Goal: Transaction & Acquisition: Download file/media

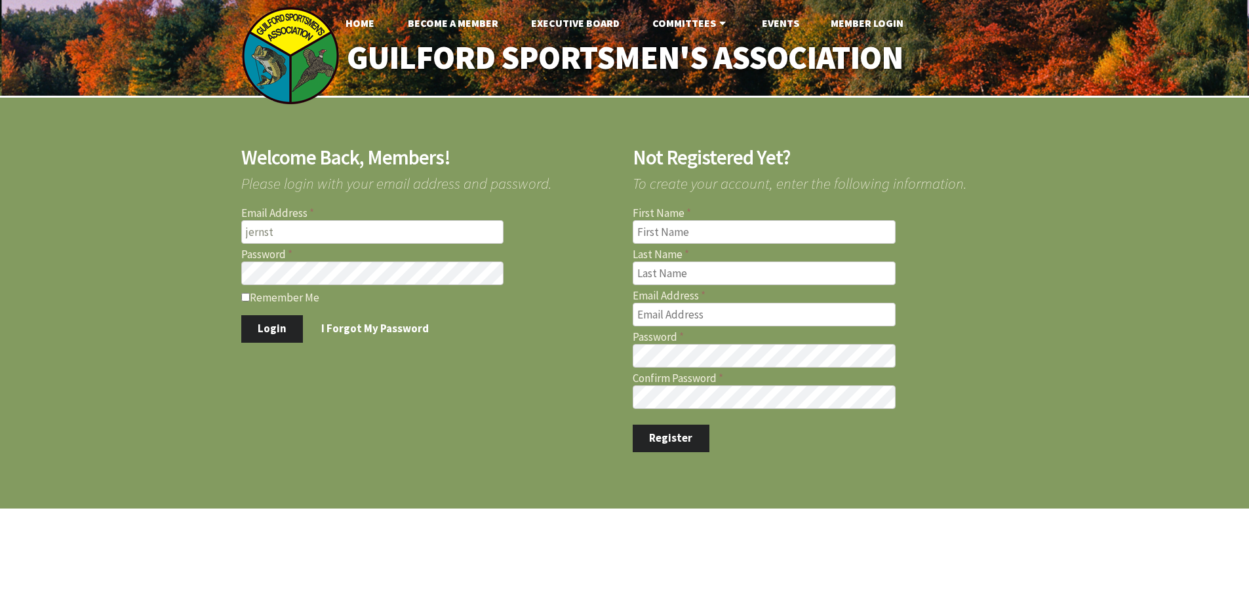
type input "jernst1215@gmail.com"
click at [241, 315] on button "Login" at bounding box center [272, 329] width 62 height 28
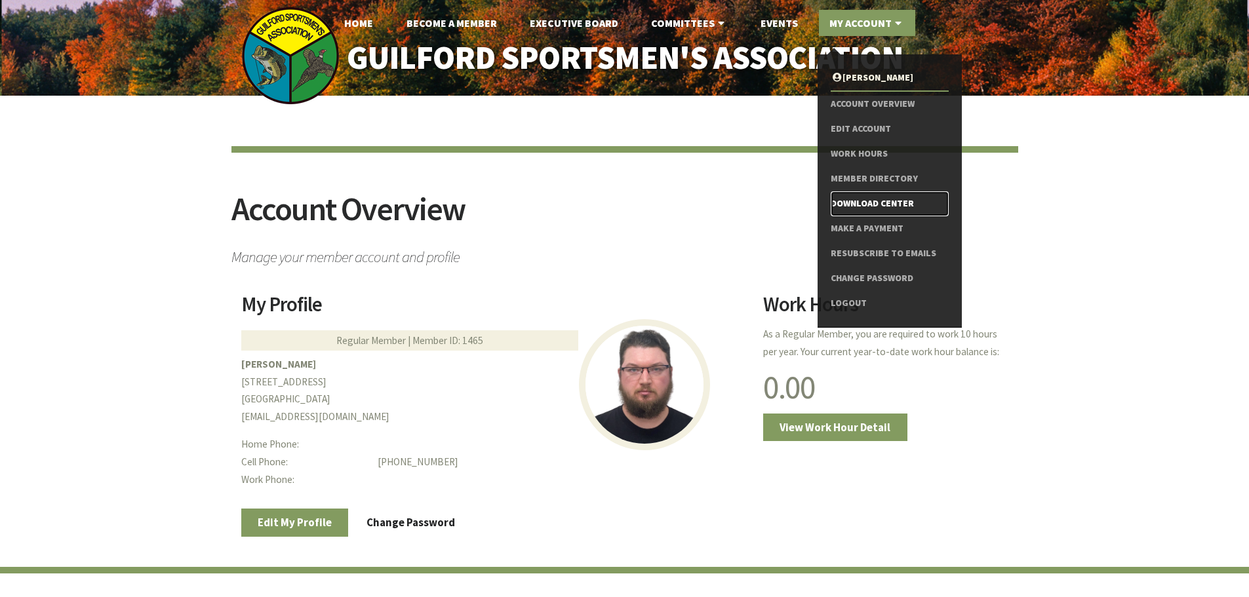
click at [877, 205] on link "Download Center" at bounding box center [889, 204] width 117 height 25
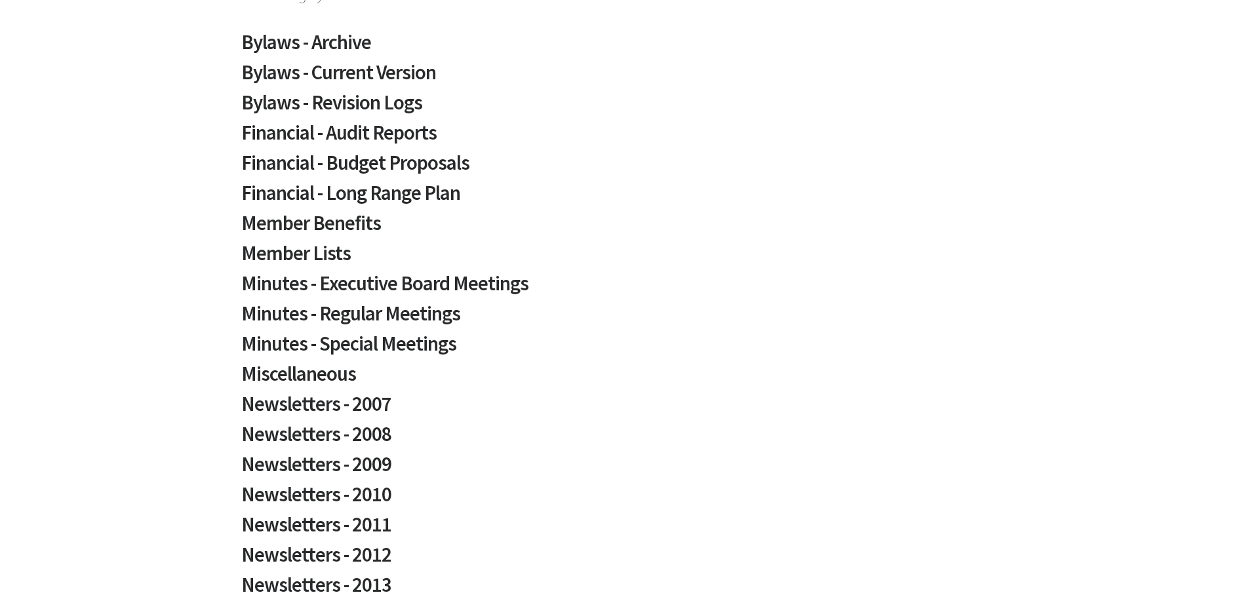
scroll to position [197, 0]
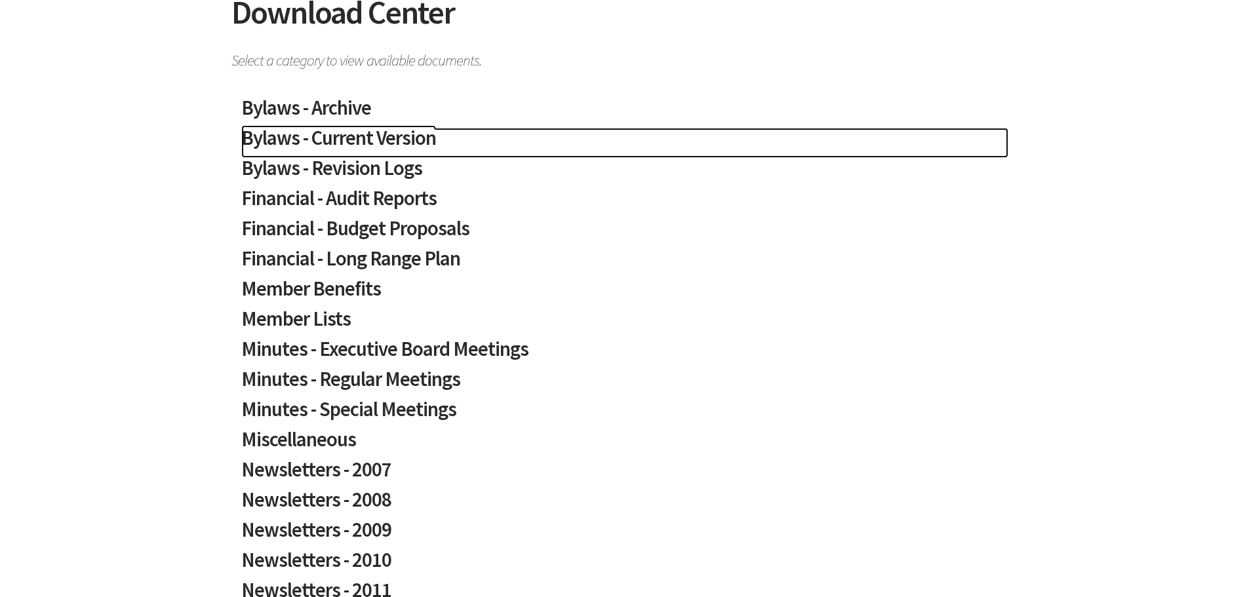
click at [332, 136] on h2 "Bylaws - Current Version" at bounding box center [624, 143] width 767 height 30
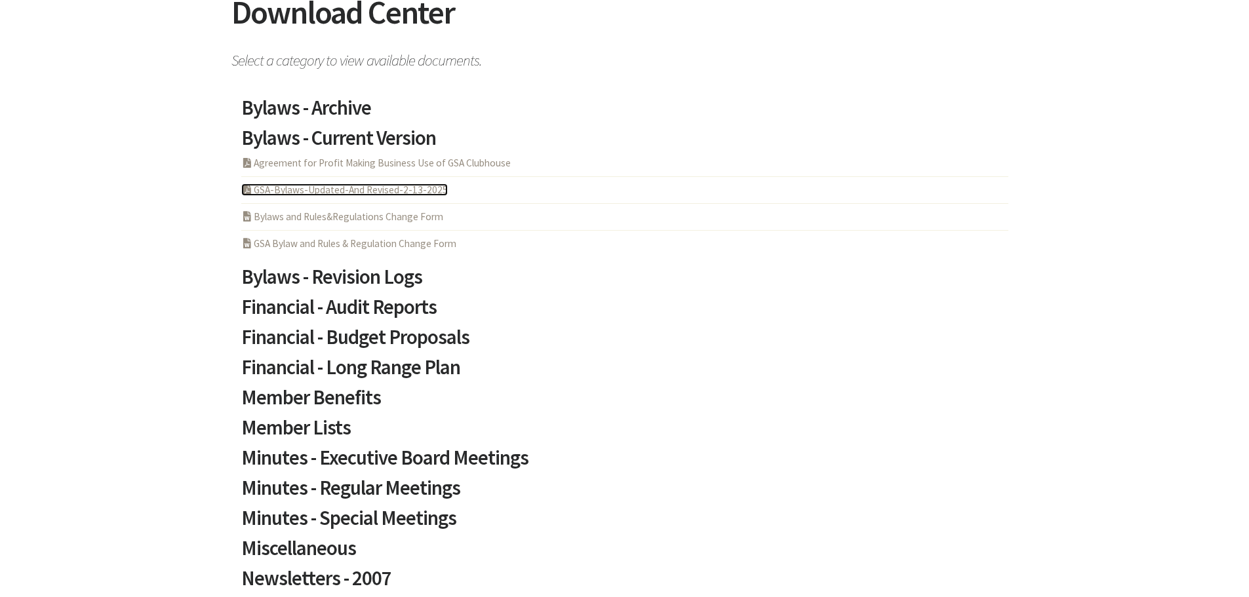
click at [296, 192] on link "PDF Acrobat Document GSA-Bylaws-Updated-And Revised-2-13-2025" at bounding box center [344, 190] width 207 height 12
